Goal: Information Seeking & Learning: Learn about a topic

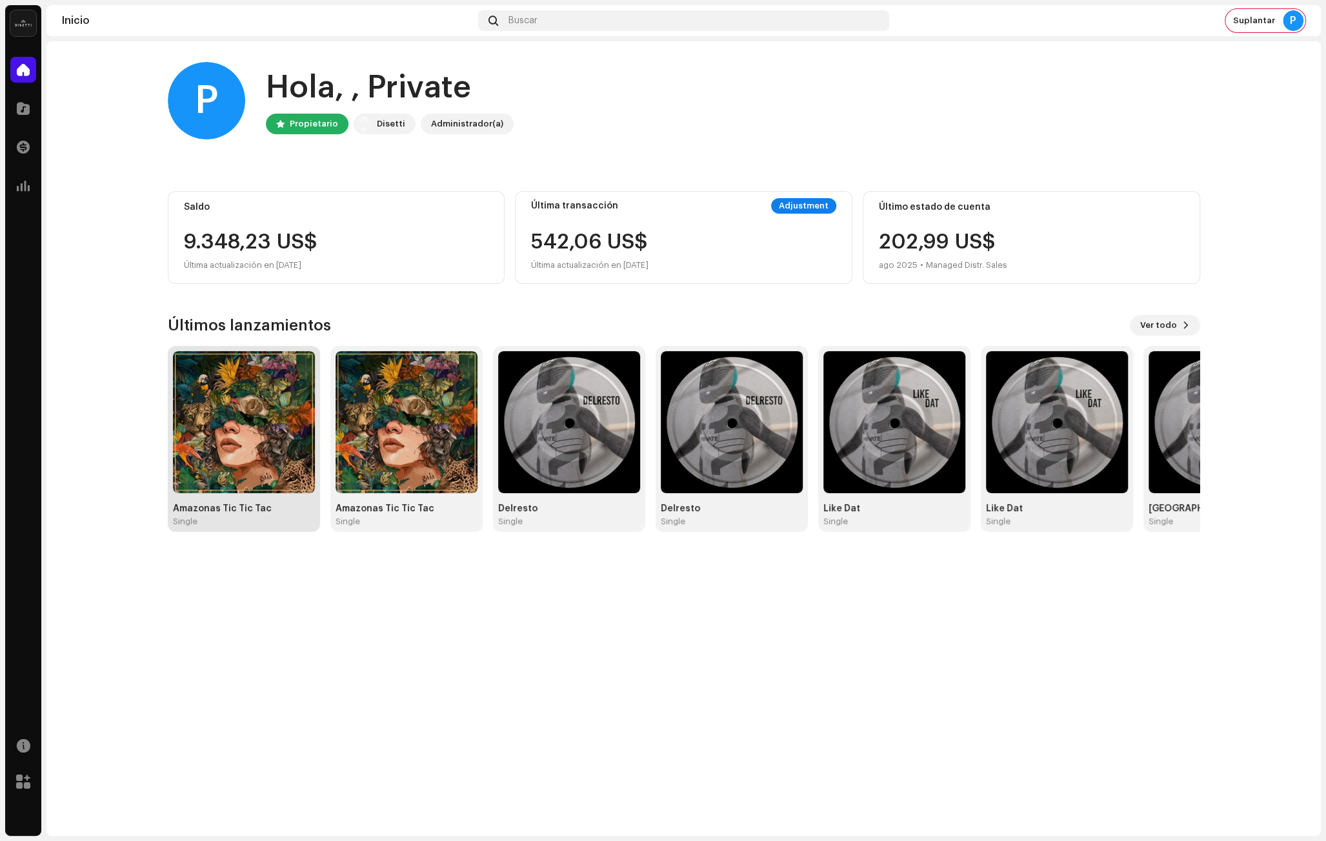
click at [230, 476] on img at bounding box center [244, 422] width 142 height 142
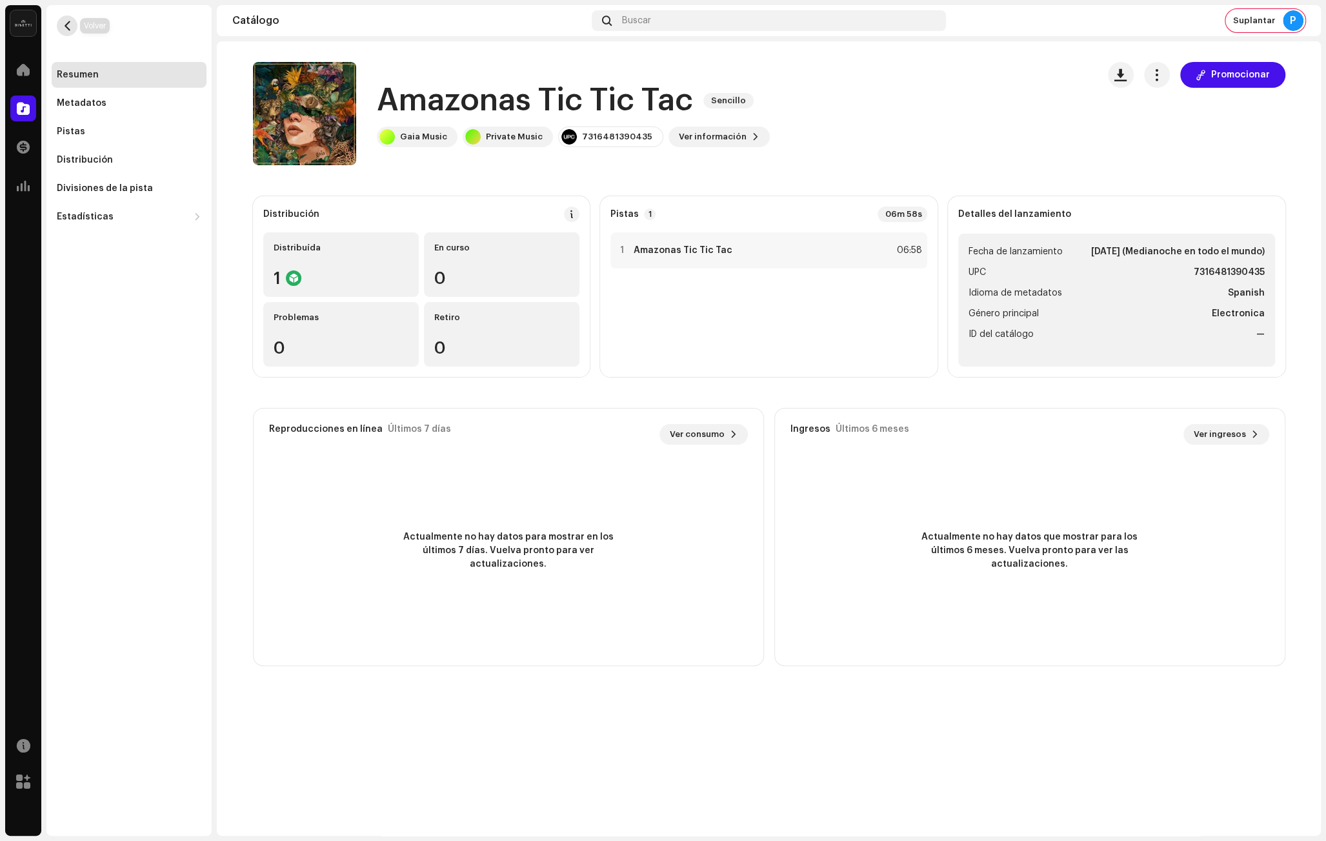
click at [68, 25] on span "button" at bounding box center [68, 26] width 10 height 10
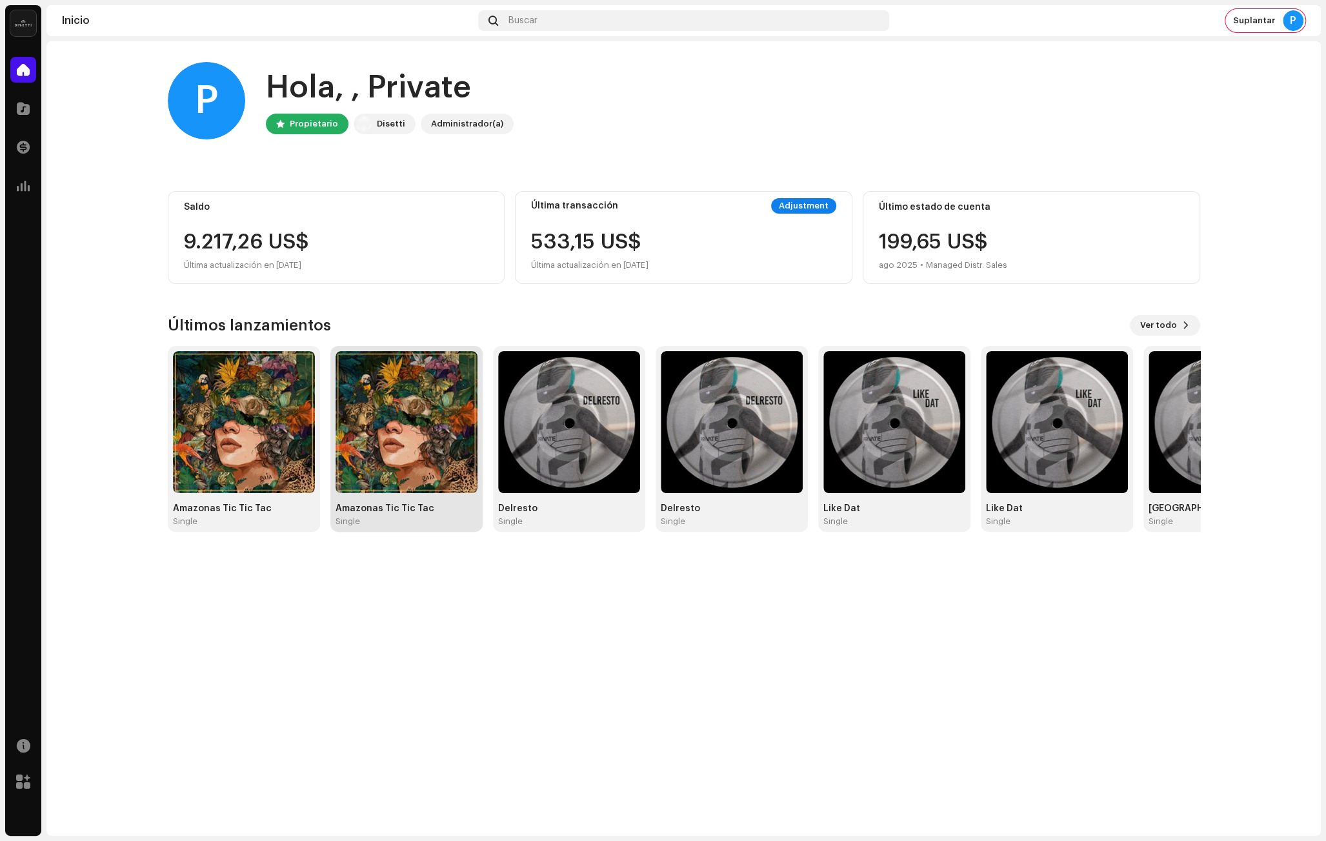
click at [390, 439] on img at bounding box center [406, 422] width 142 height 142
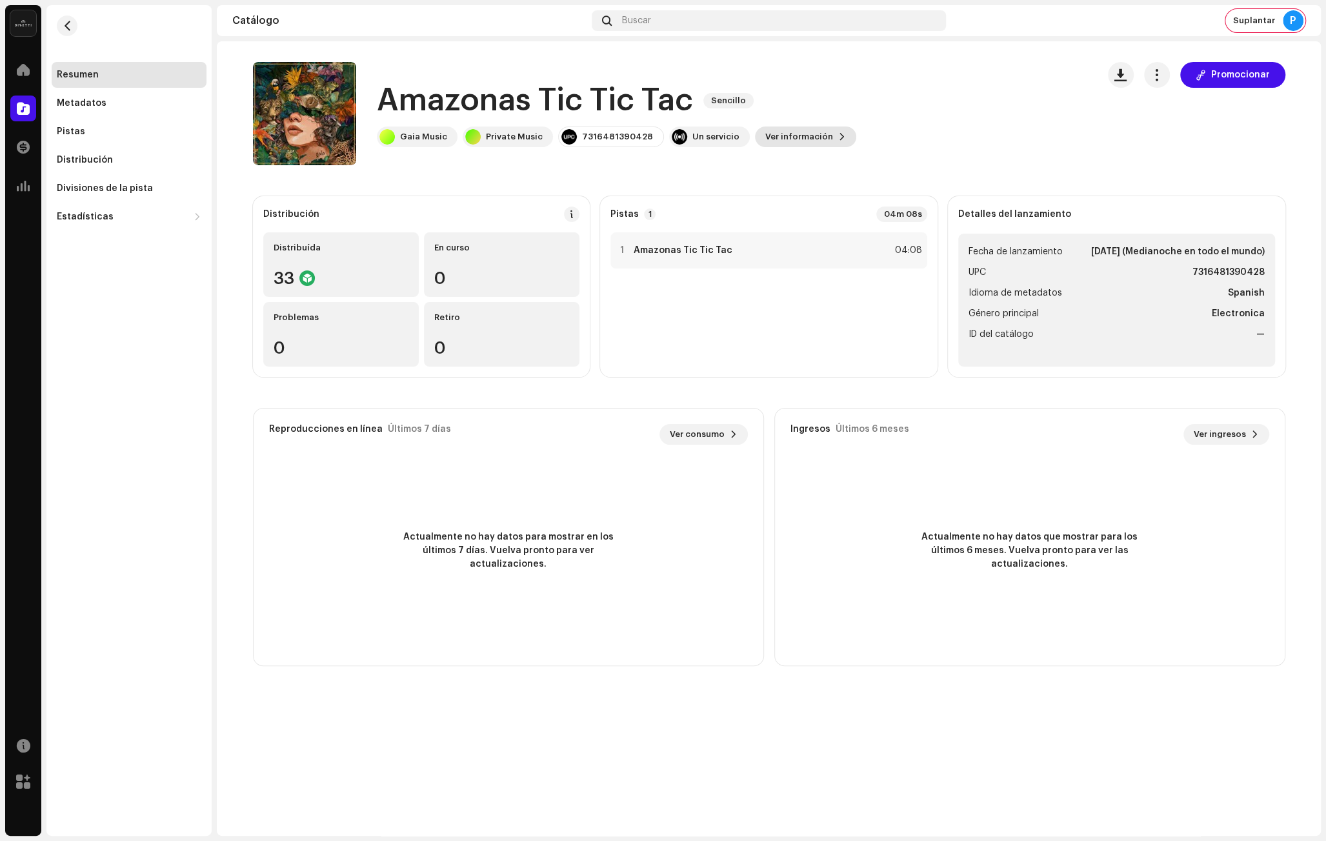
click at [774, 132] on span "Ver información" at bounding box center [799, 137] width 68 height 26
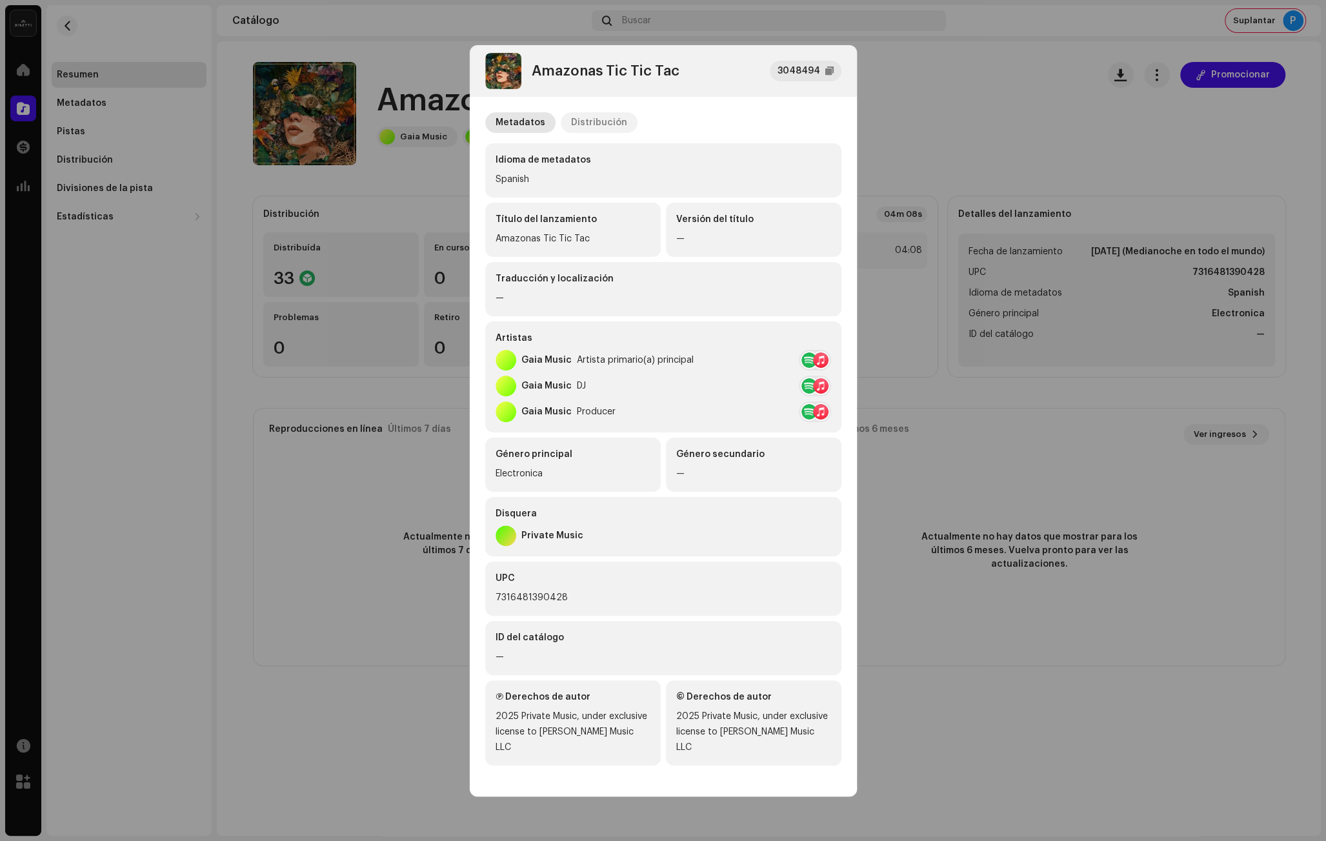
click at [602, 122] on div "Distribución" at bounding box center [599, 122] width 56 height 21
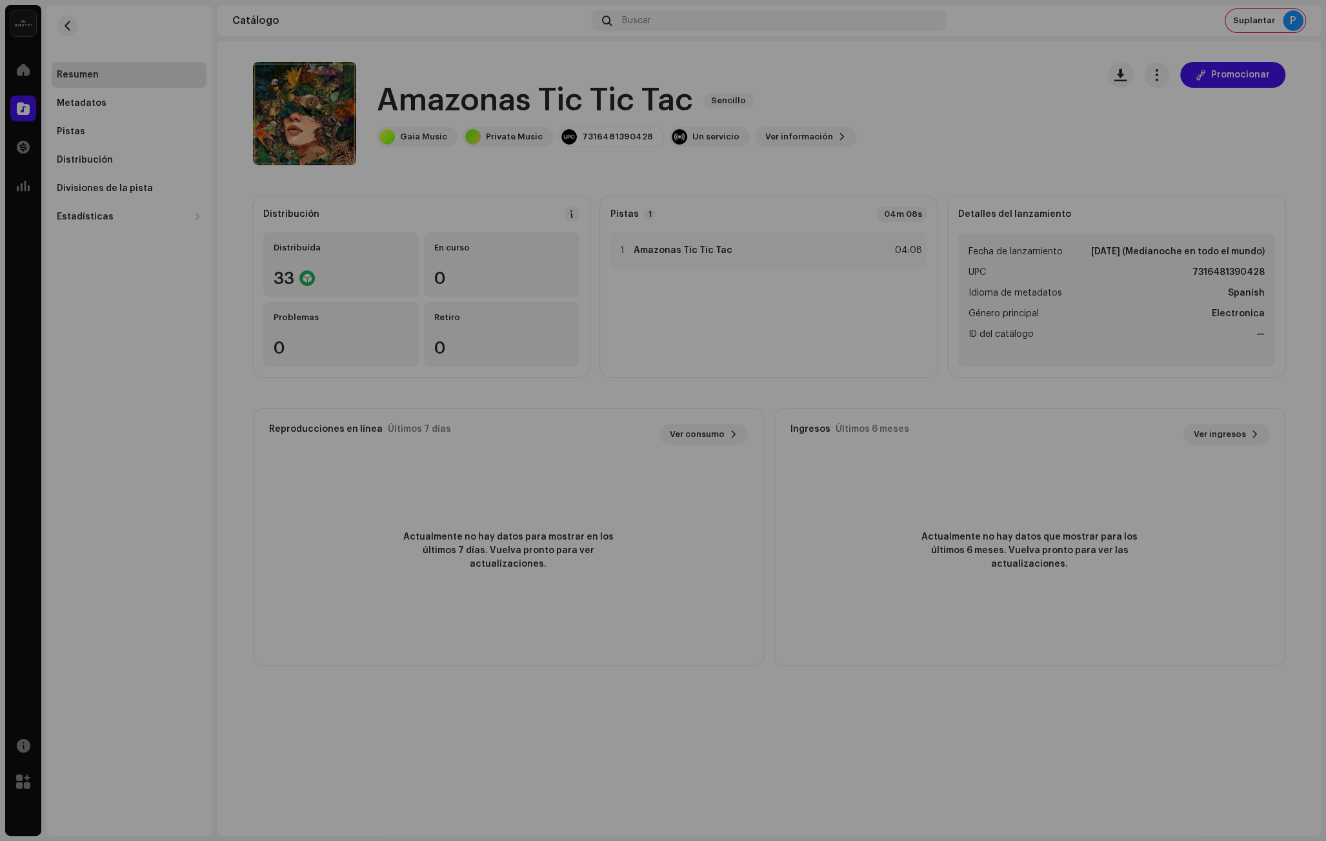
click at [922, 145] on div "Amazonas Tic Tic Tac 3048494 Metadatos Distribución Fecha de lanzamiento [DATE]…" at bounding box center [663, 420] width 1326 height 841
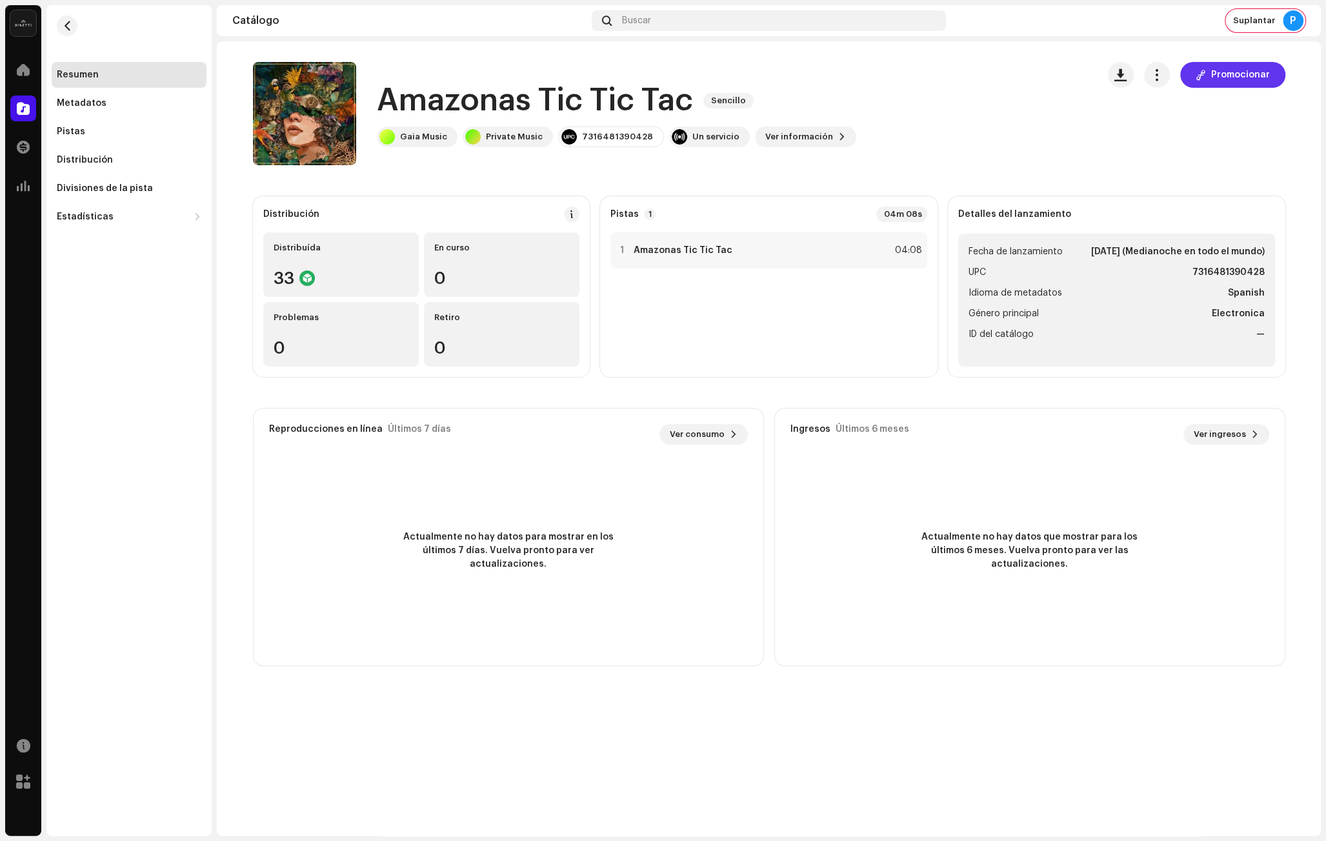
click at [1232, 77] on span "Promocionar" at bounding box center [1240, 75] width 59 height 26
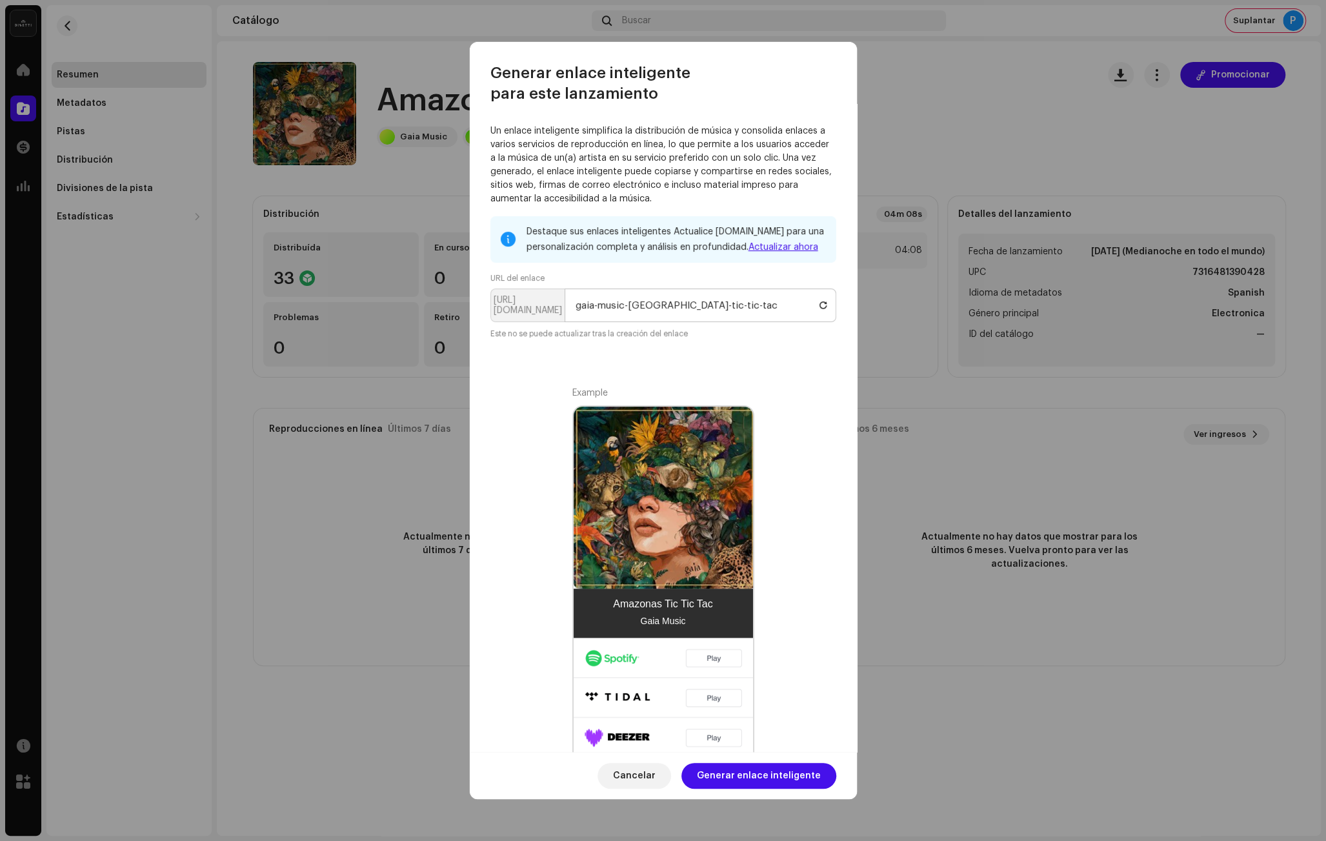
scroll to position [146, 0]
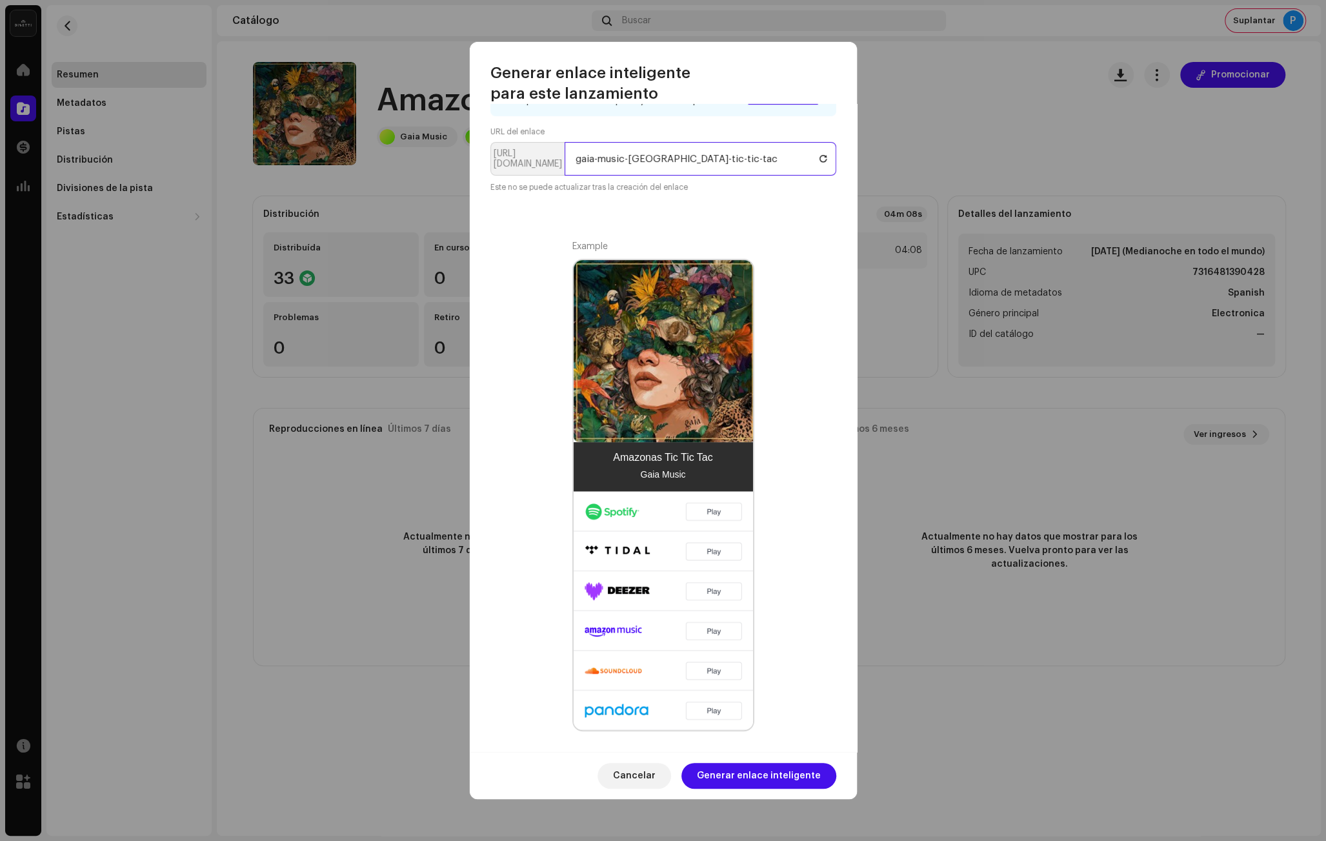
drag, startPoint x: 628, startPoint y: 158, endPoint x: 511, endPoint y: 158, distance: 117.4
click at [511, 158] on p-inputgroup "[URL][DOMAIN_NAME] gaia-music-[GEOGRAPHIC_DATA]-tic-tic-tac" at bounding box center [663, 159] width 346 height 34
click at [684, 158] on input "amazonas-tic-tic-tac" at bounding box center [700, 159] width 272 height 34
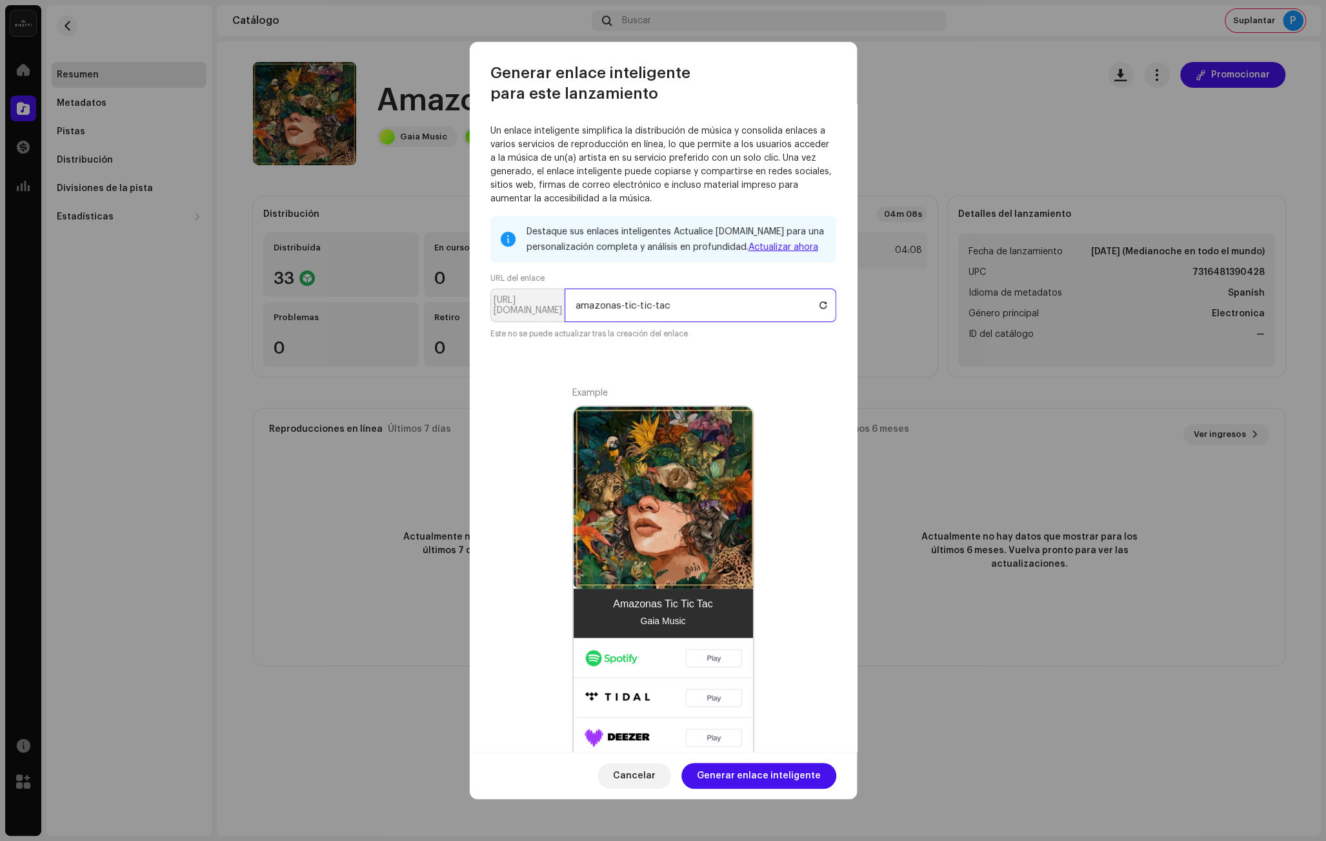
click at [705, 299] on input "amazonas-tic-tic-tac" at bounding box center [700, 305] width 272 height 34
click at [699, 304] on input "amazonas-tic-tic-tac" at bounding box center [700, 305] width 272 height 34
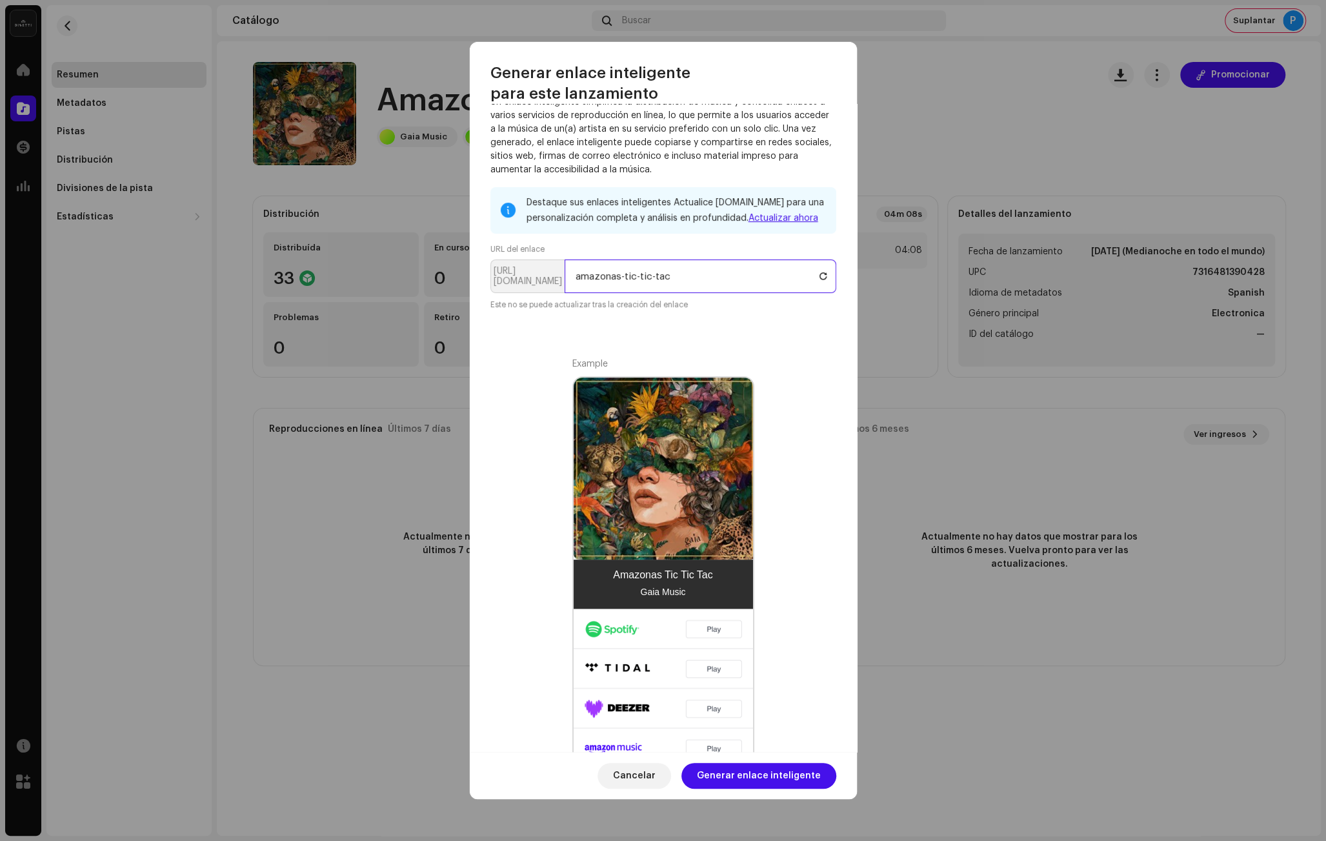
scroll to position [52, 0]
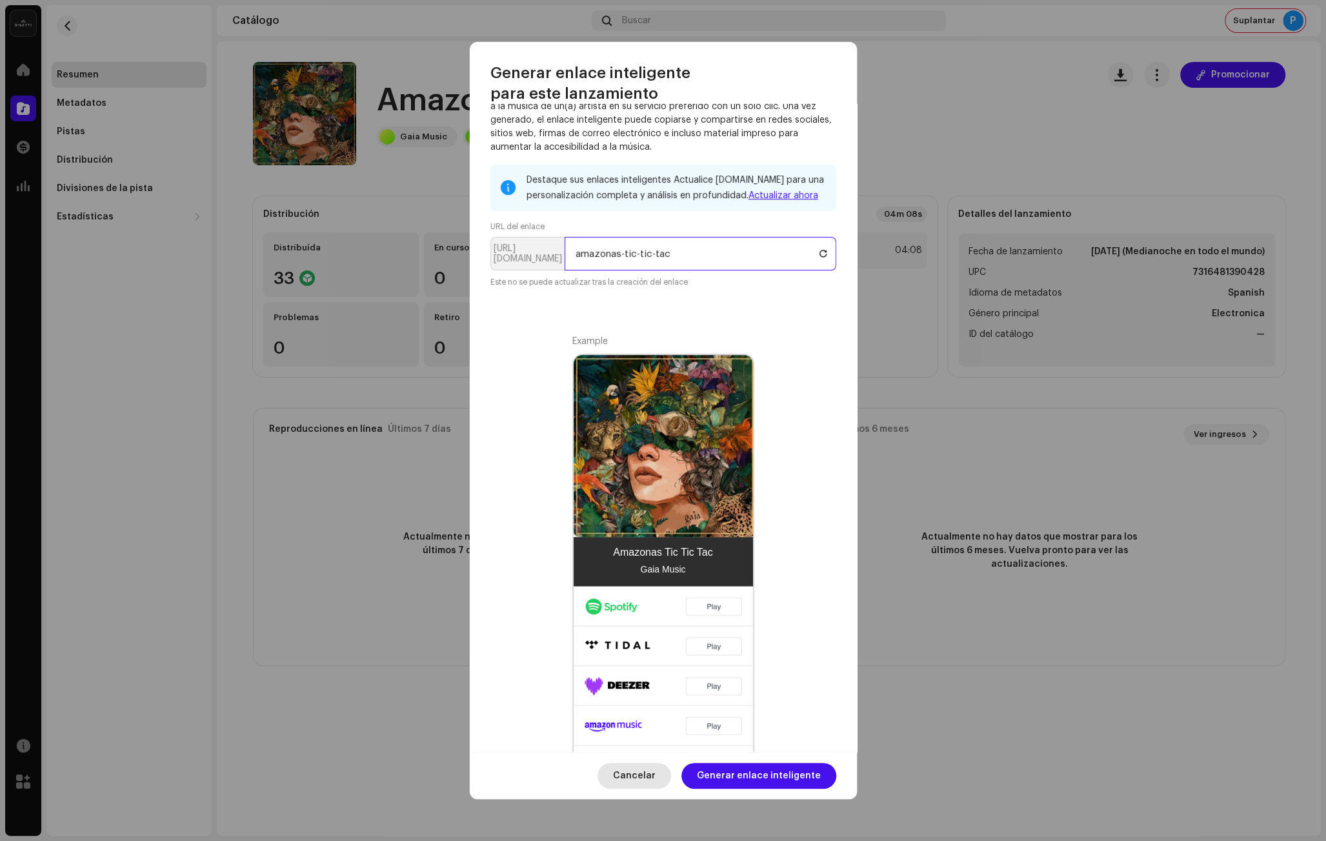
type input "amazonas-tic-tic-tac"
click at [618, 773] on button "Cancelar" at bounding box center [634, 776] width 74 height 26
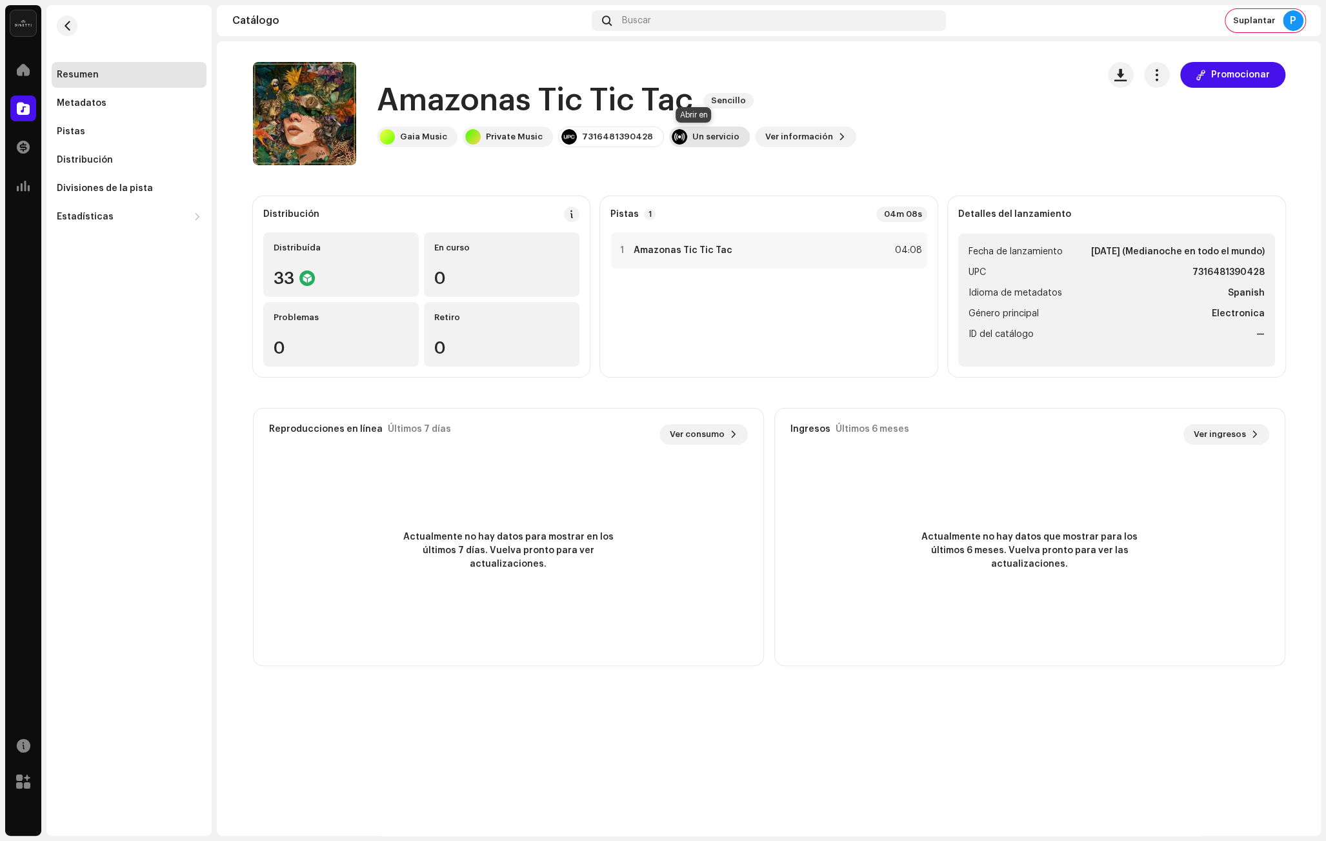
click at [692, 141] on div "Un servicio" at bounding box center [715, 137] width 47 height 10
click at [599, 137] on div "7316481390428" at bounding box center [617, 137] width 71 height 10
copy div "7316481390428"
click at [101, 99] on div "Metadatos" at bounding box center [82, 103] width 50 height 10
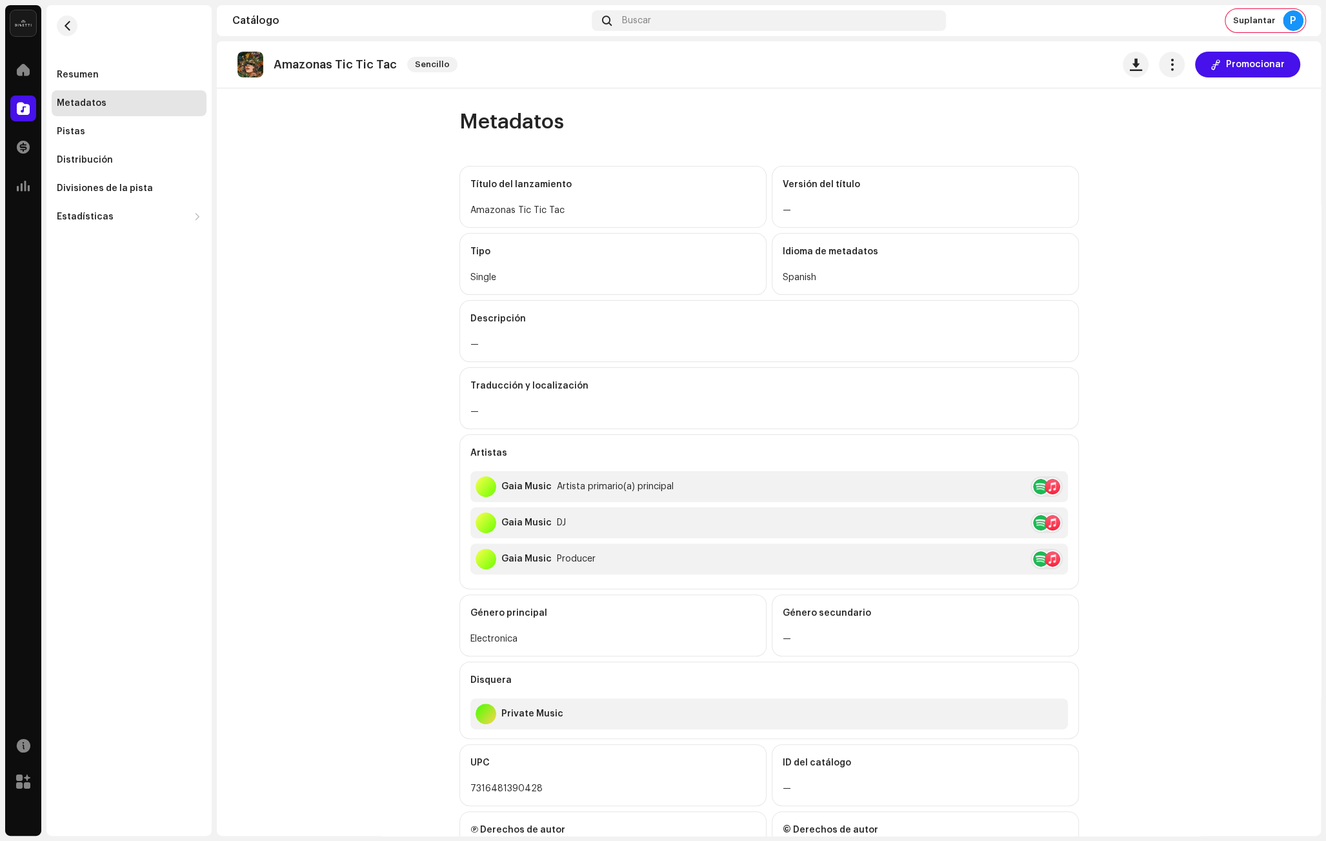
scroll to position [65, 0]
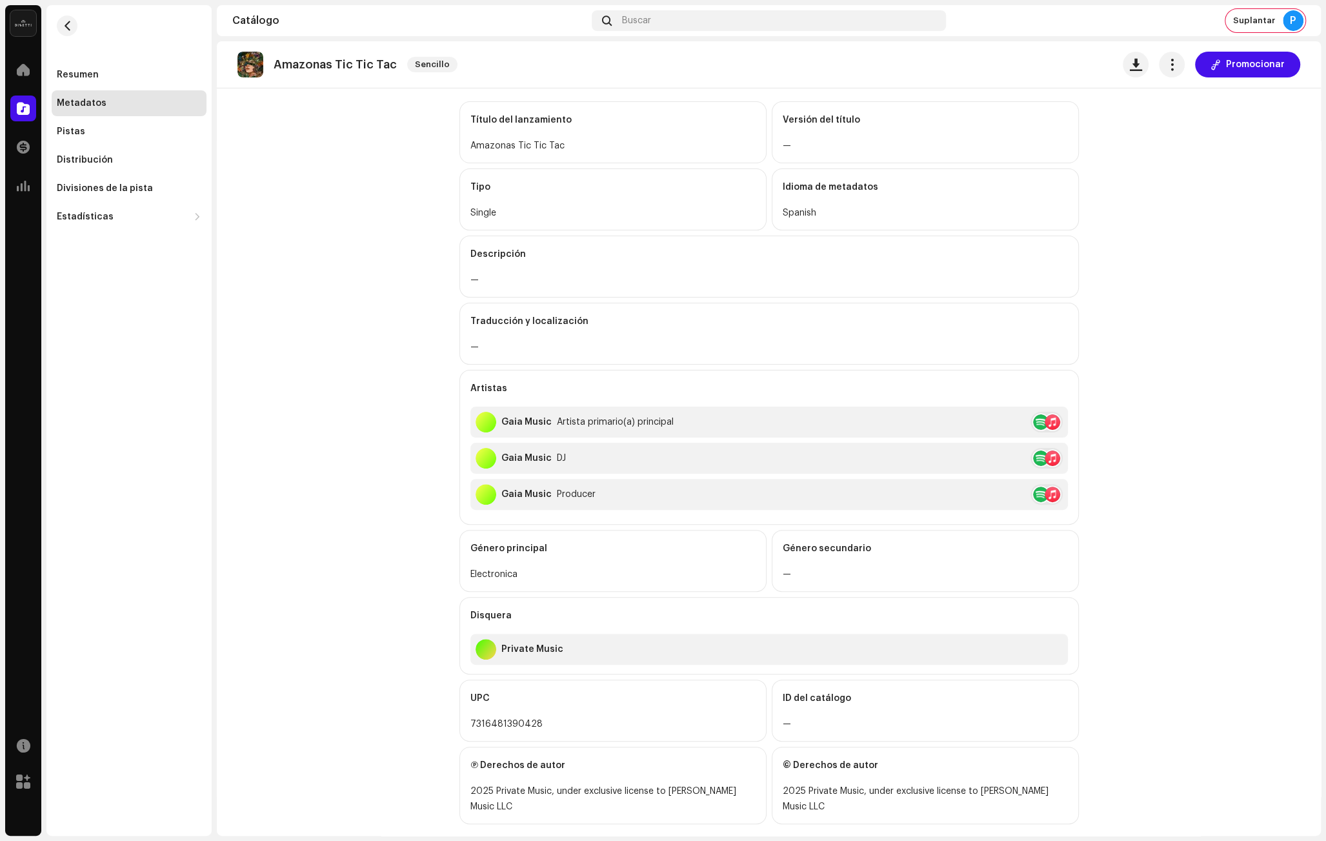
click at [332, 69] on p "Amazonas Tic Tic Tac" at bounding box center [335, 65] width 123 height 14
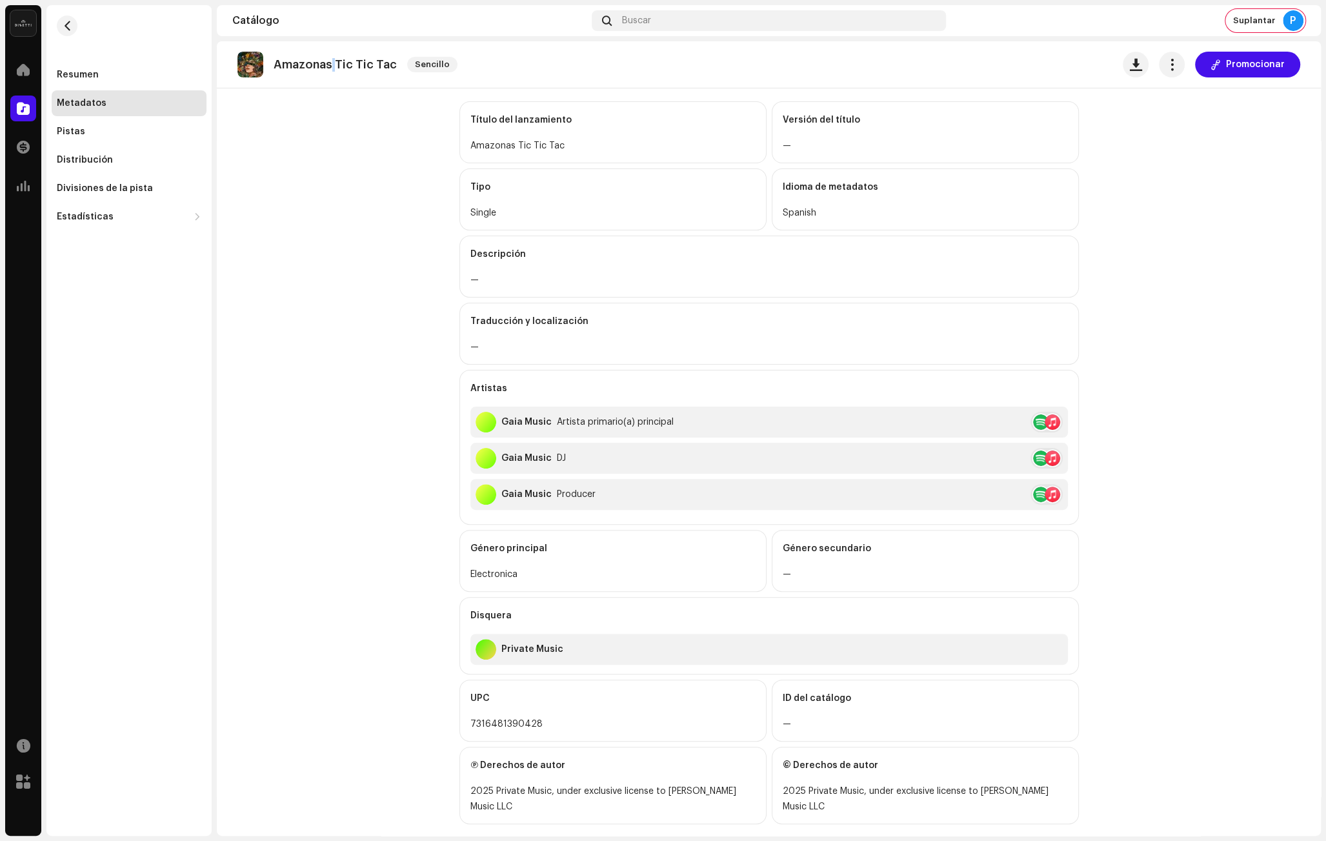
click at [328, 65] on p "Amazonas Tic Tic Tac" at bounding box center [335, 65] width 123 height 14
click at [30, 114] on div at bounding box center [23, 108] width 26 height 26
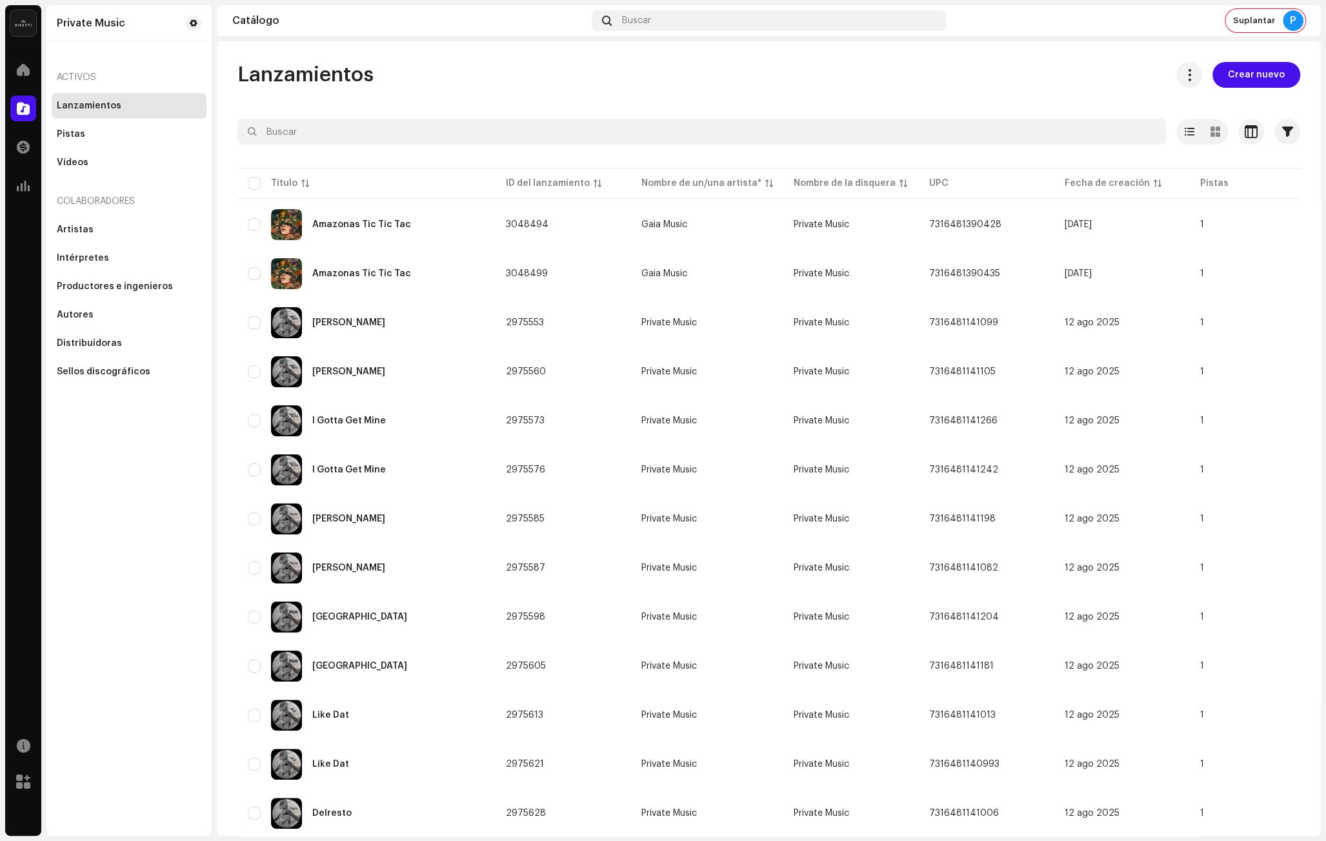
click at [1271, 32] on div "Catálogo Buscar Suplantar P" at bounding box center [769, 20] width 1104 height 31
click at [1258, 23] on span "Suplantar" at bounding box center [1254, 20] width 42 height 10
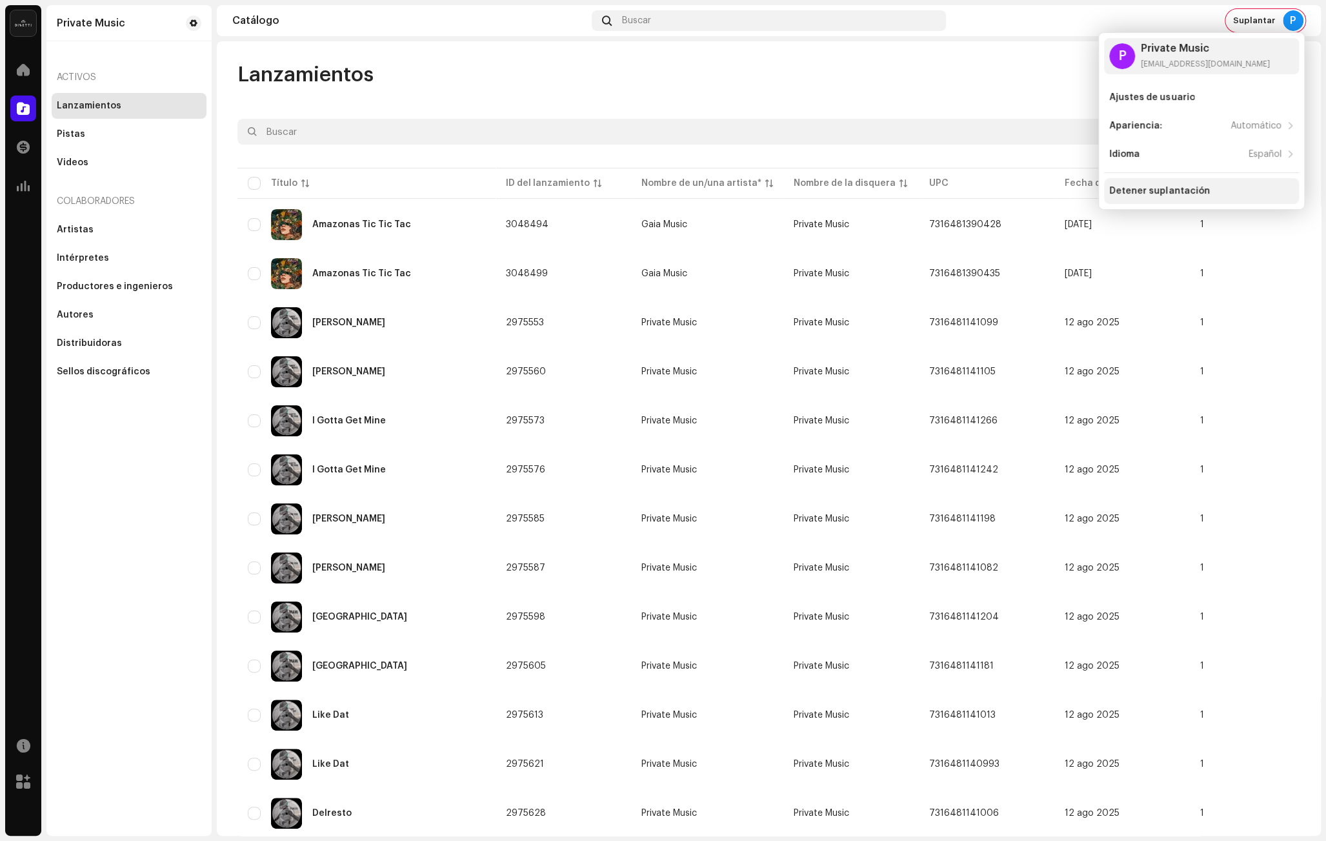
click at [1213, 194] on div "Detener suplantación" at bounding box center [1201, 191] width 184 height 10
